Goal: Information Seeking & Learning: Learn about a topic

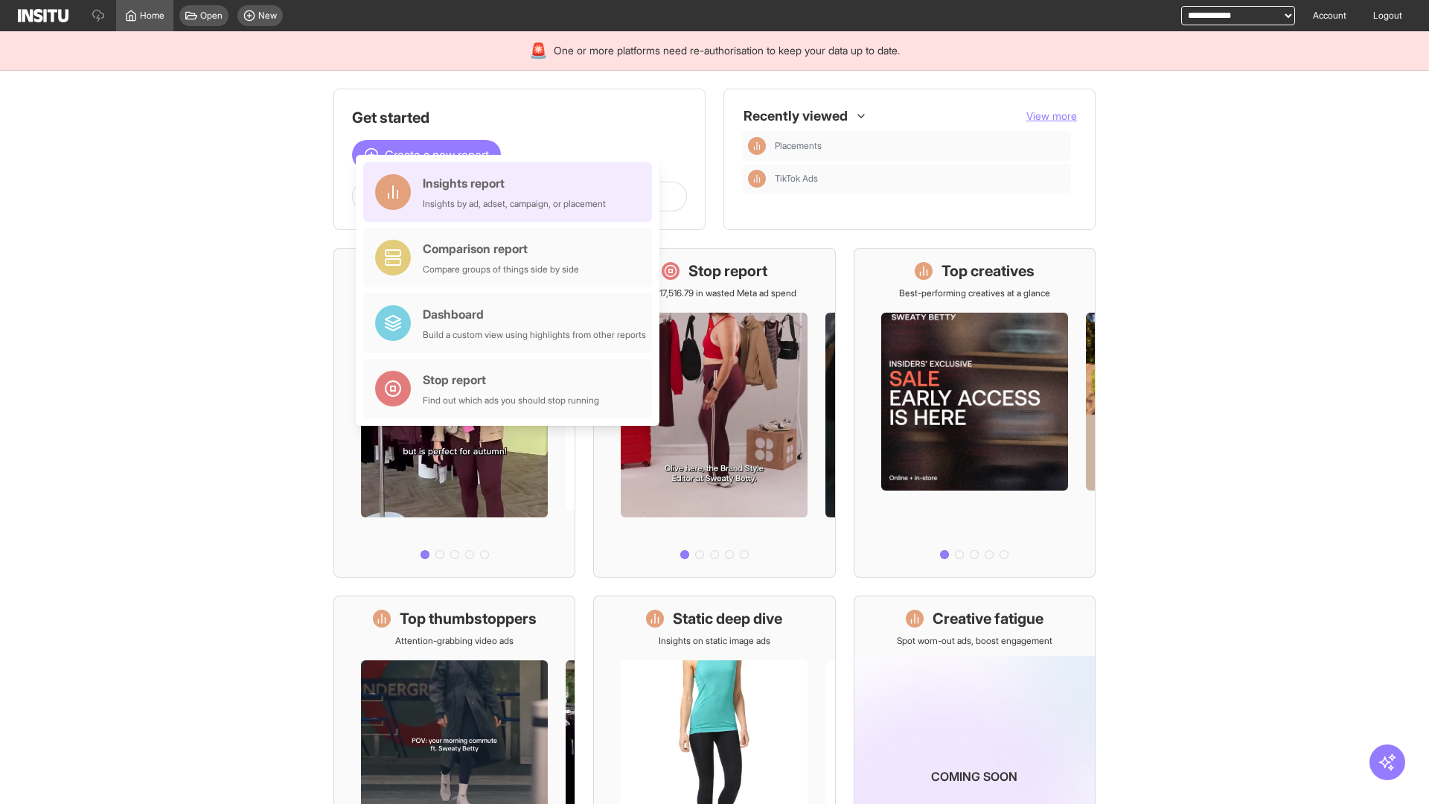
click at [511, 192] on div "Insights report Insights by ad, adset, campaign, or placement" at bounding box center [514, 192] width 183 height 36
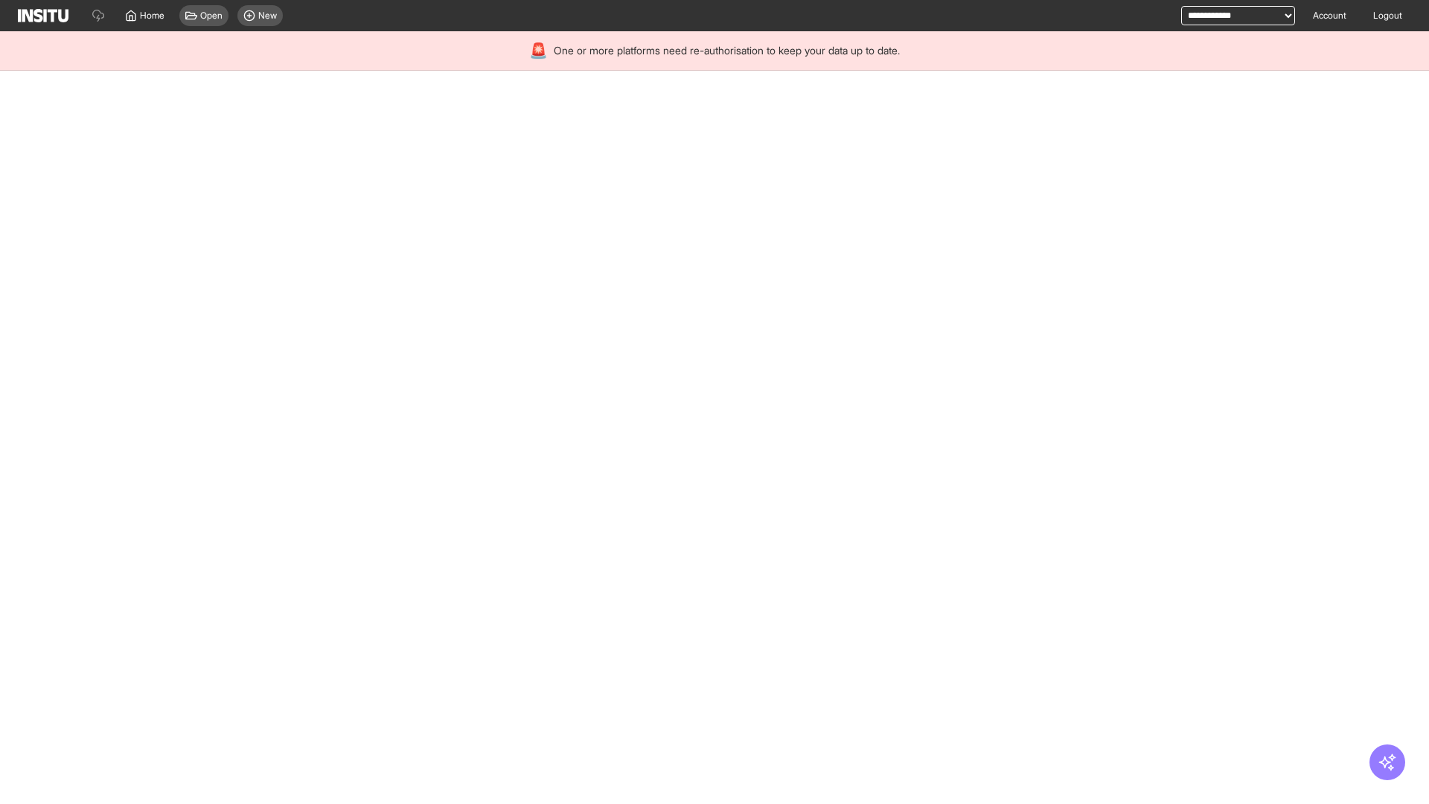
select select "**"
